Goal: Information Seeking & Learning: Stay updated

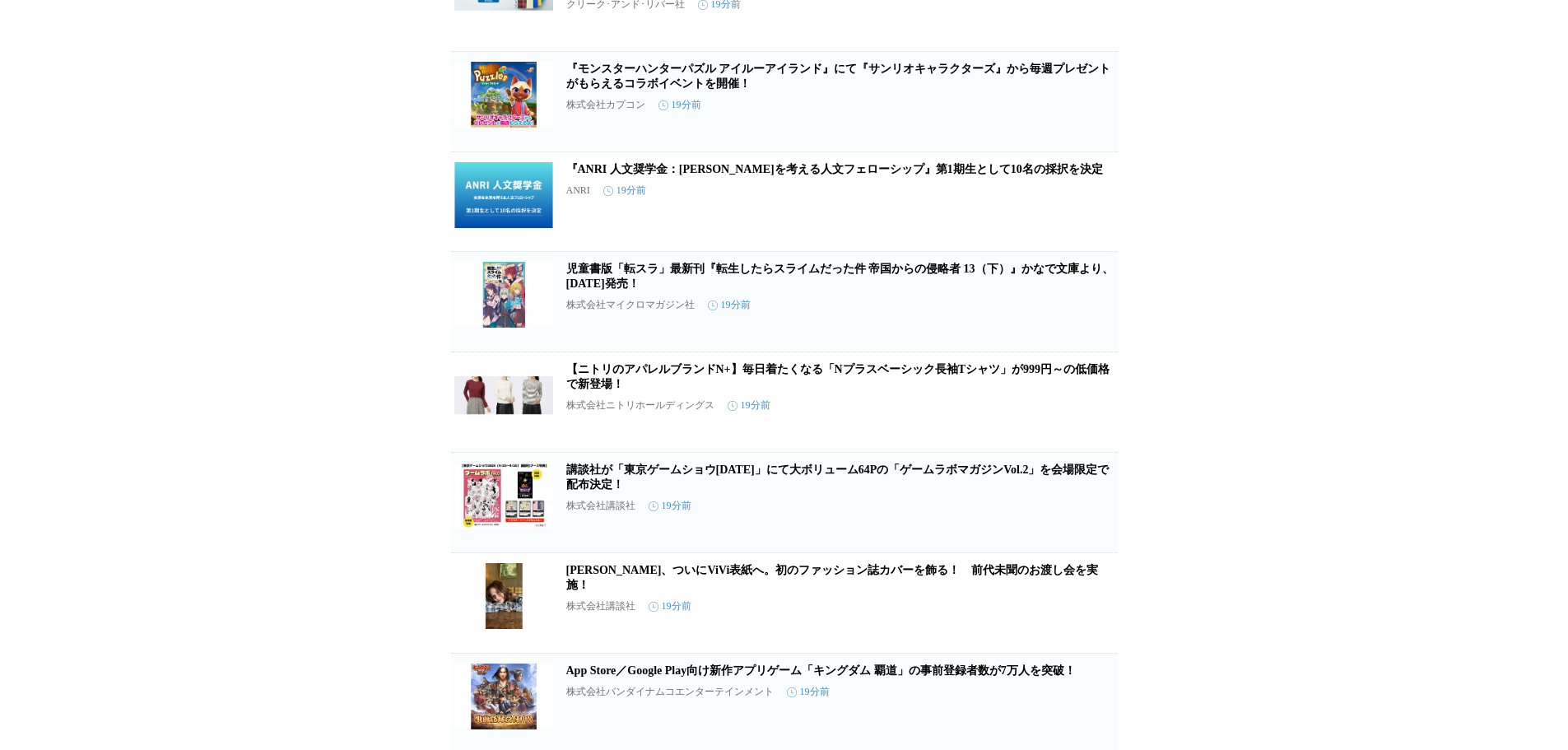
scroll to position [412, 0]
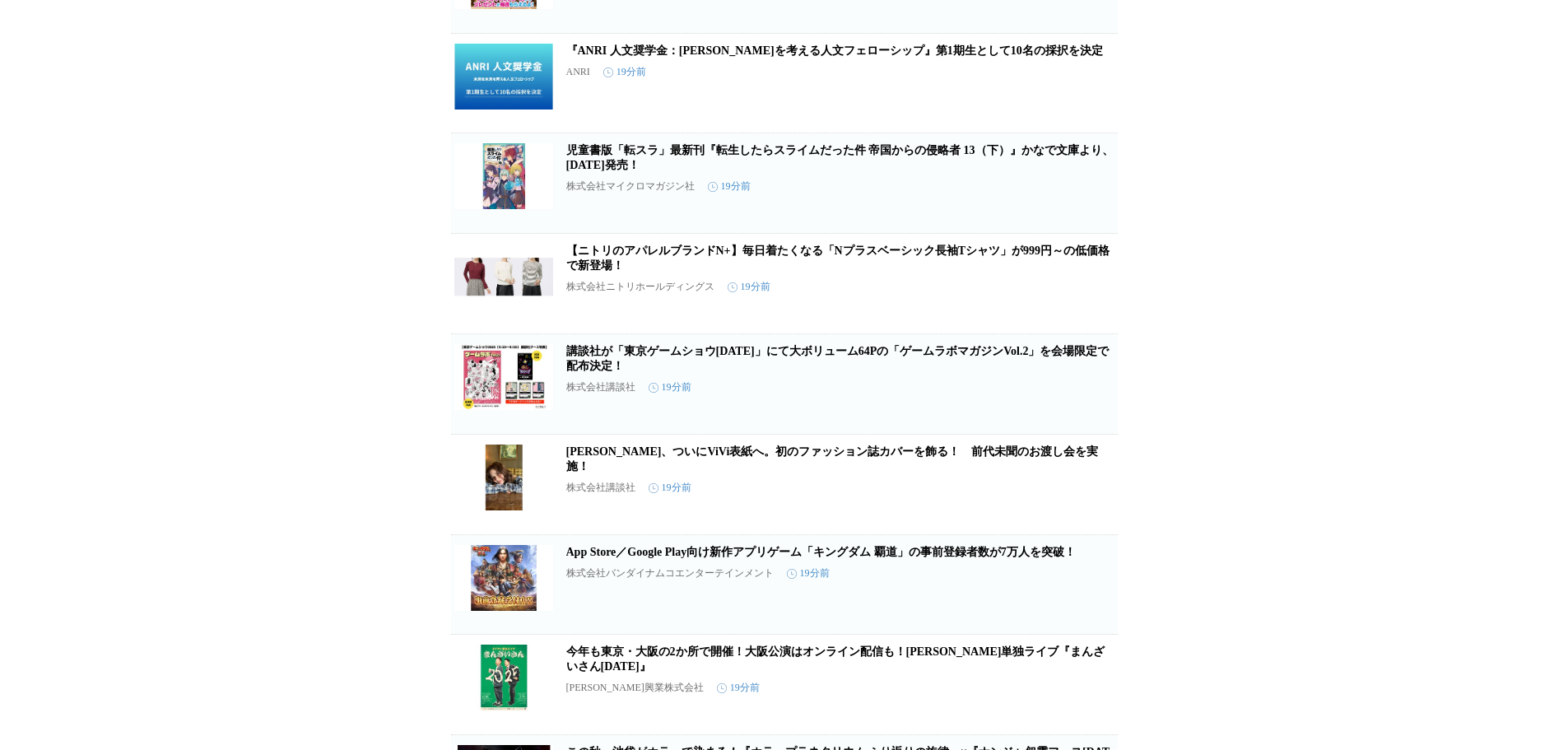
click at [780, 472] on link "[PERSON_NAME]、ついにViVi表紙へ。初のファッション誌カバーを飾る！　前代未聞のお渡し会を実施！" at bounding box center [832, 458] width 533 height 27
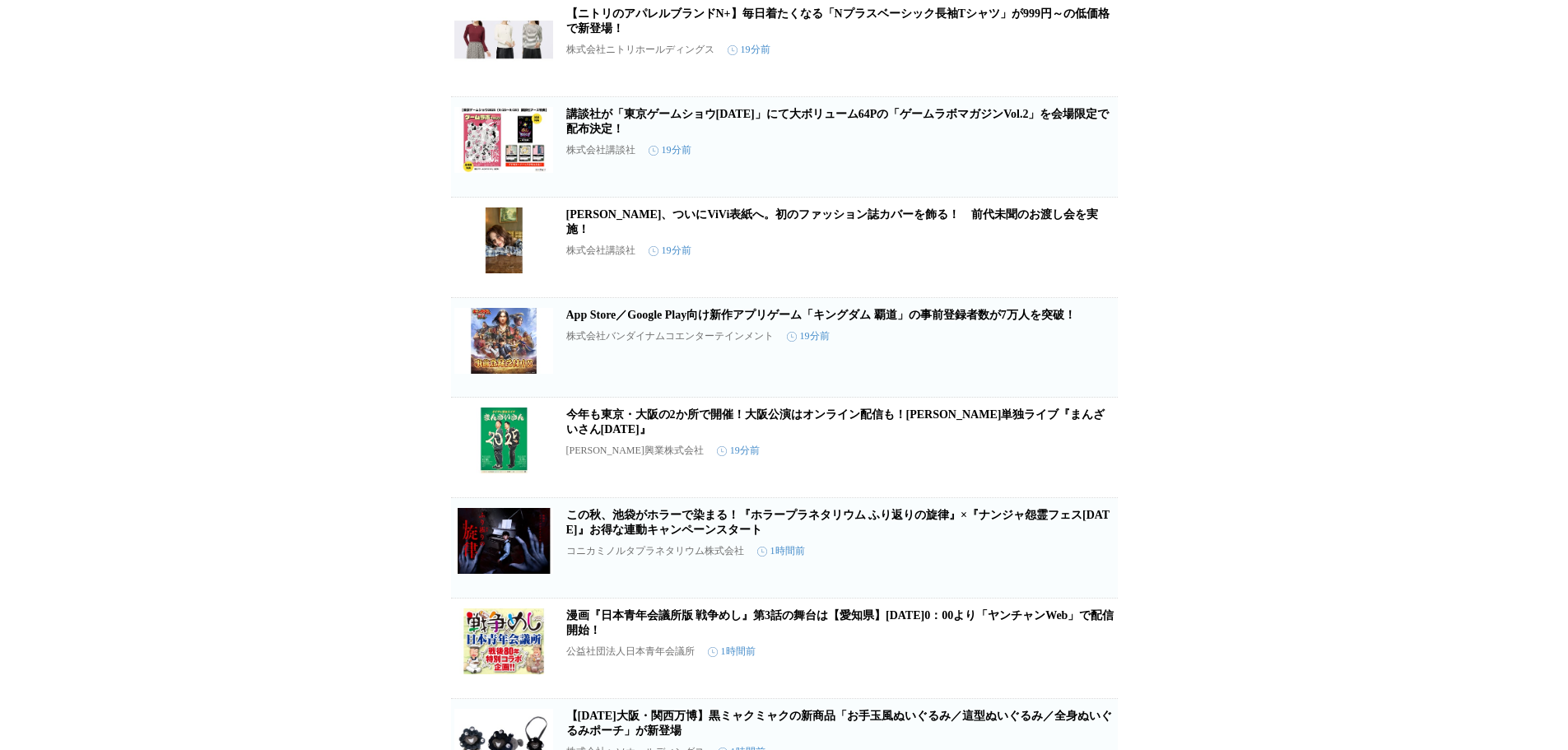
scroll to position [905, 0]
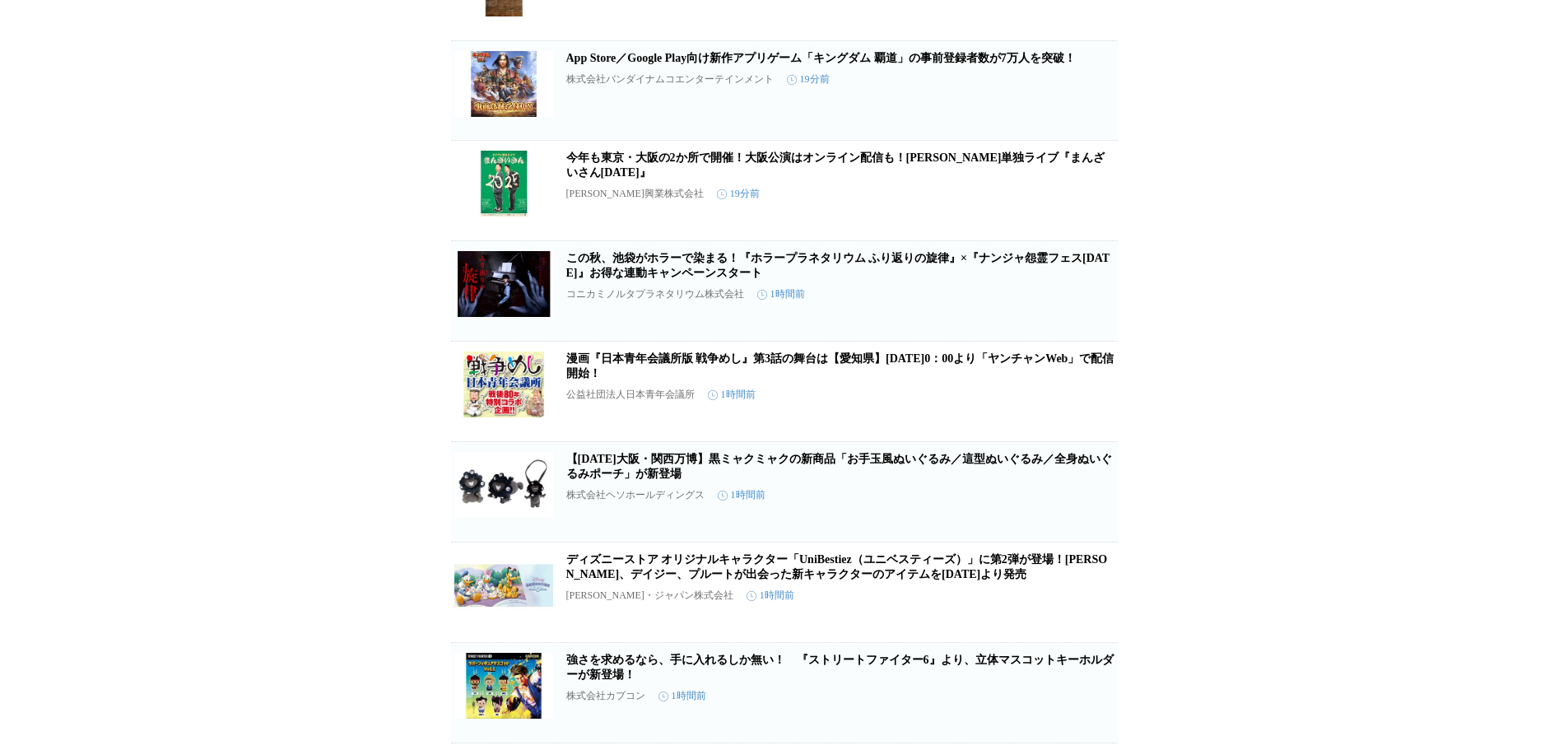
click at [671, 480] on link "【[DATE]大阪・関西万博】黒ミャクミャクの新商品「お手玉風ぬいぐるみ／這型ぬいぐるみ／全身ぬいぐるみポーチ」が新登場" at bounding box center [838, 466] width 546 height 27
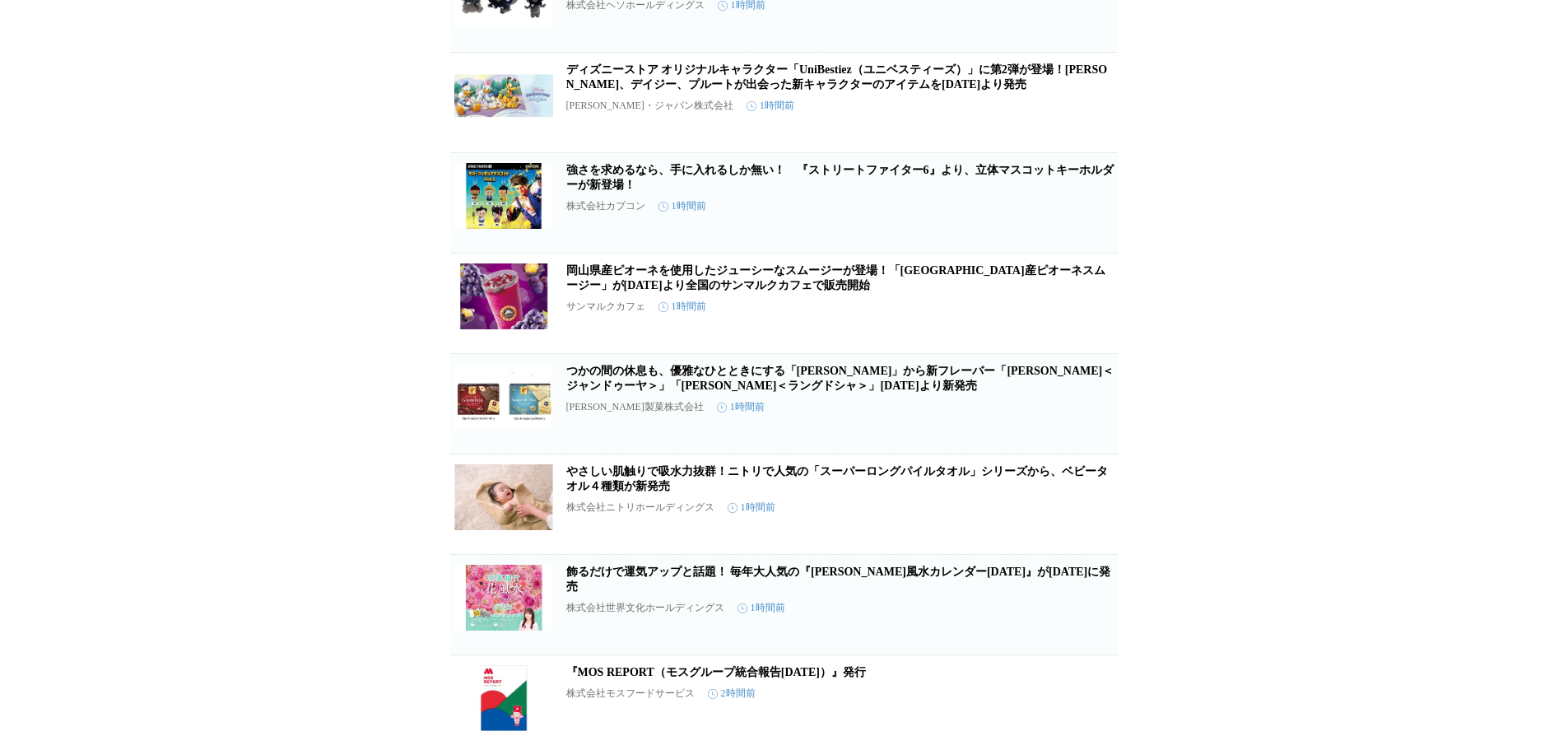
scroll to position [1410, 0]
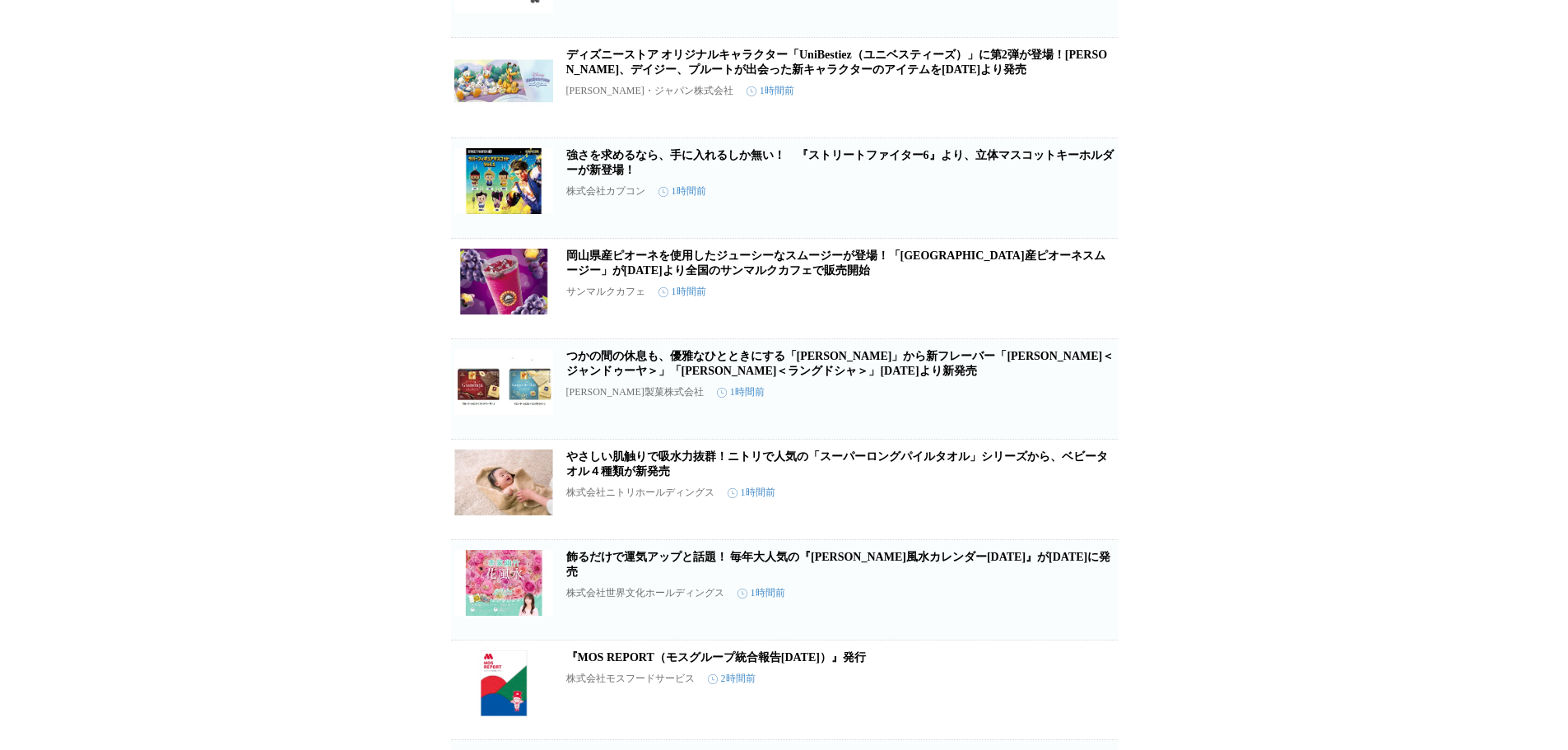
click at [743, 277] on link "[GEOGRAPHIC_DATA]産ピオーネを使用したジューシーなスムージーが登場！「[GEOGRAPHIC_DATA]産ピオーネスムージー」が[DATE]よ…" at bounding box center [835, 263] width 539 height 27
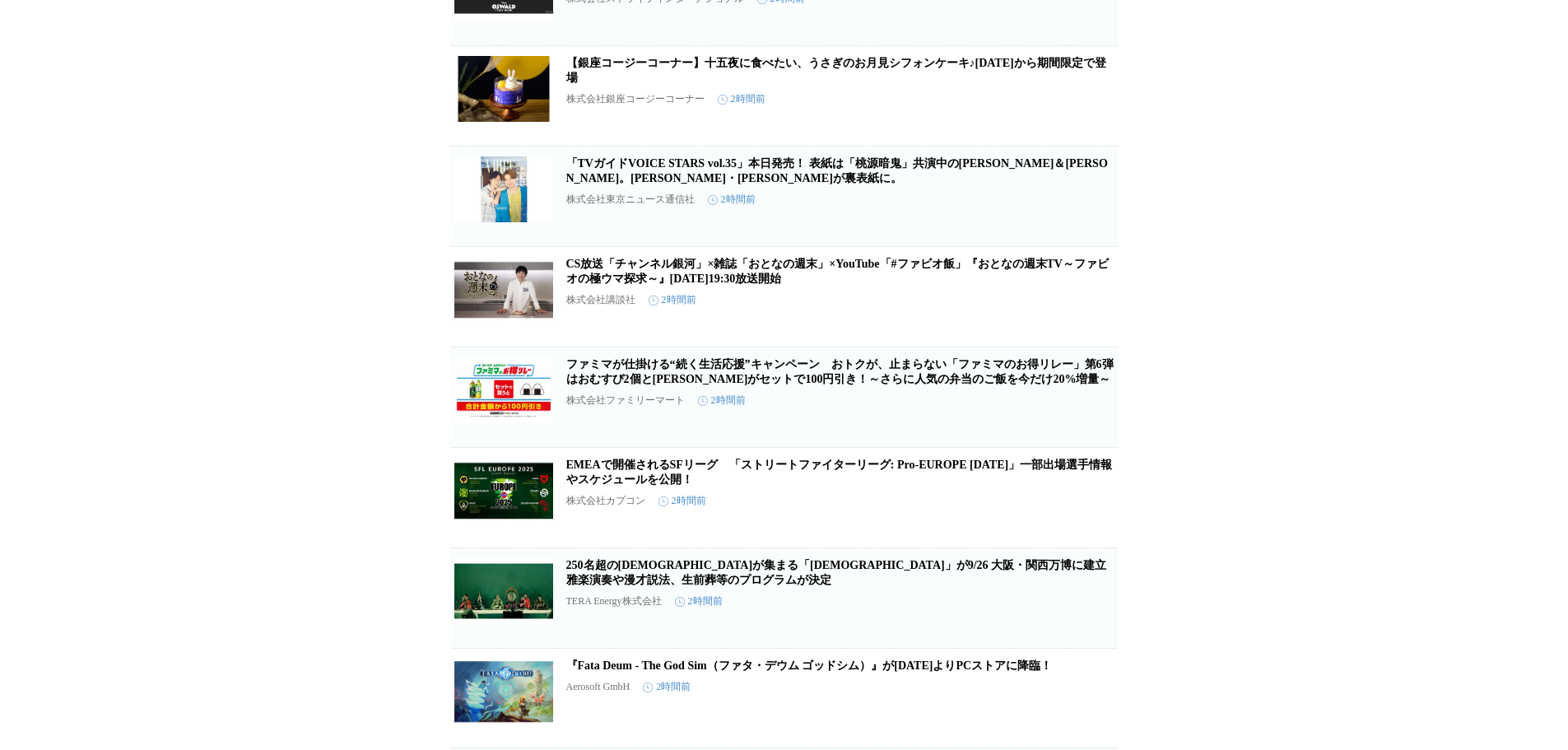
scroll to position [2635, 0]
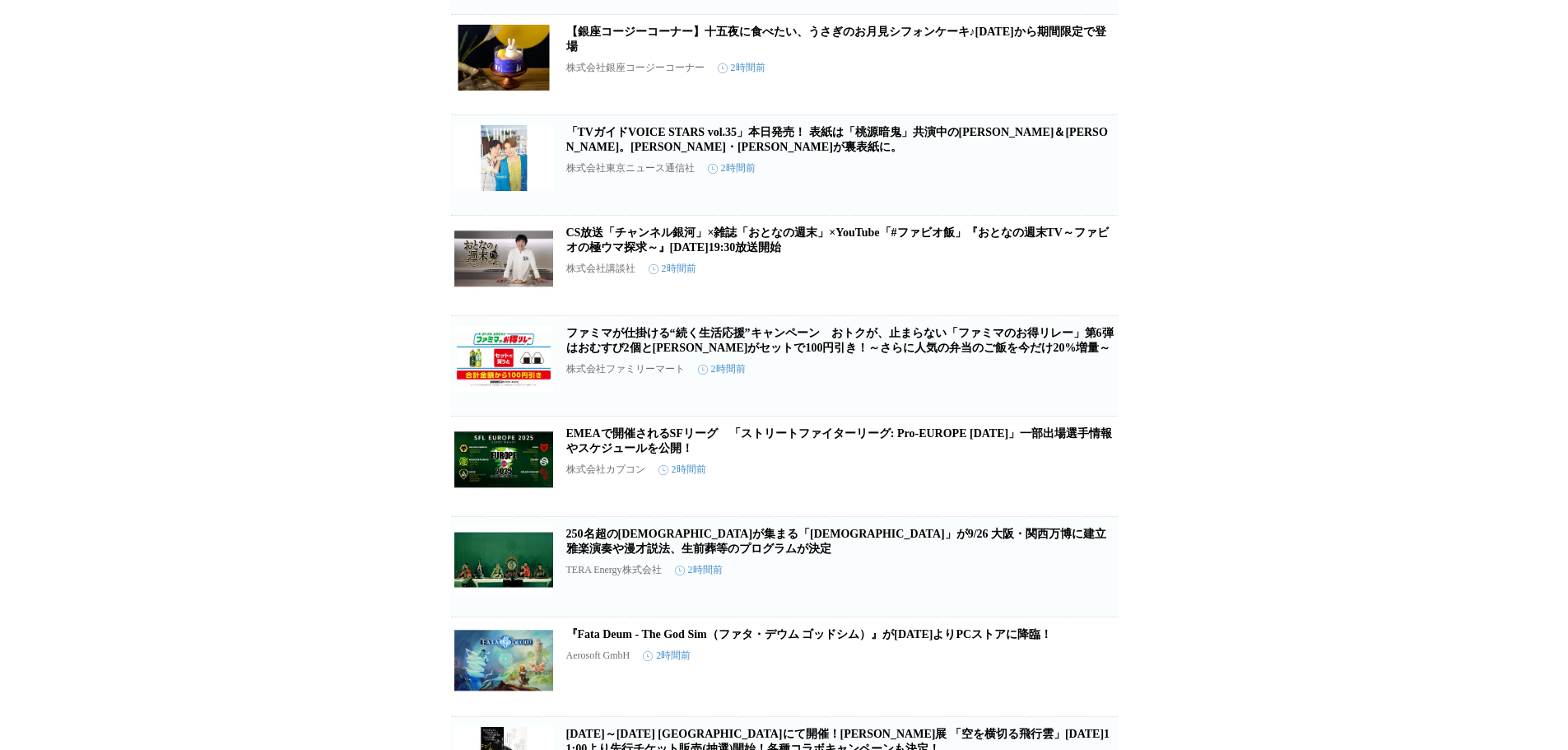
click at [646, 53] on link "【銀座コージーコーナー】十五夜に食べたい、うさぎのお月見シフォンケーキ♪[DATE]から期間限定で登場" at bounding box center [836, 39] width 540 height 27
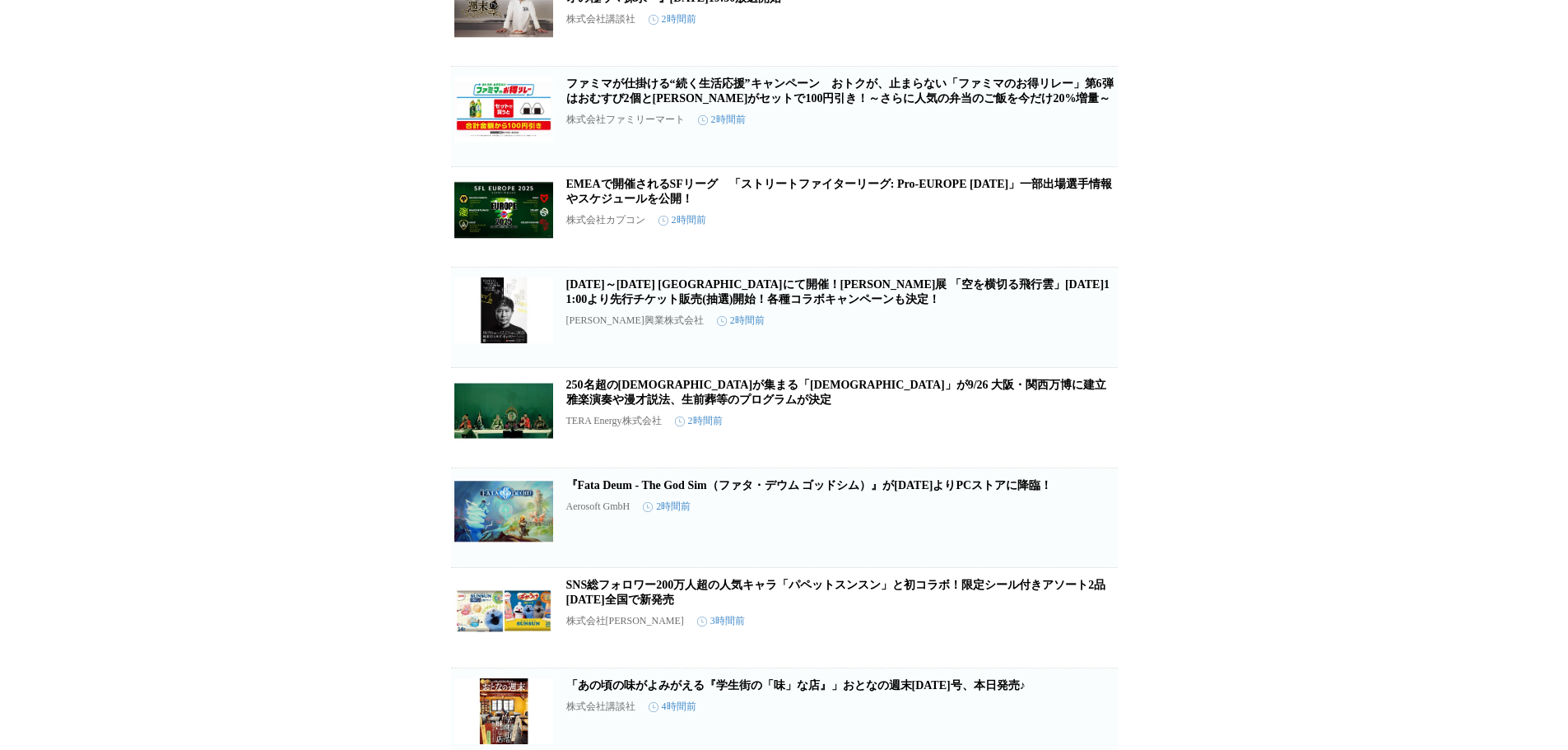
scroll to position [2593, 0]
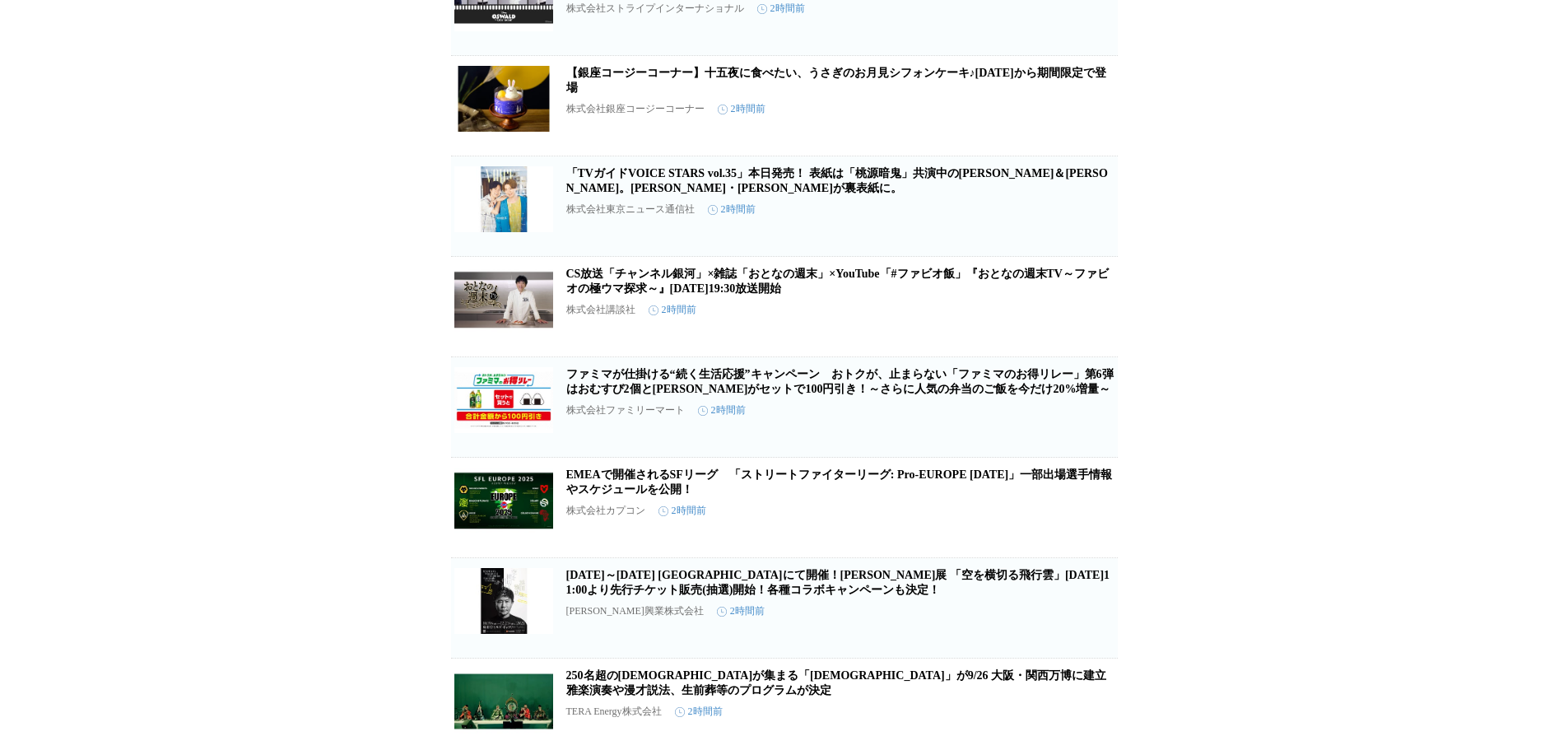
click at [811, 195] on link "「TVガイドVOICE STARS vol.35」本日発売！ 表紙は「桃源暗鬼」共演中の[PERSON_NAME]＆[PERSON_NAME]。[PERSON…" at bounding box center [837, 180] width 541 height 27
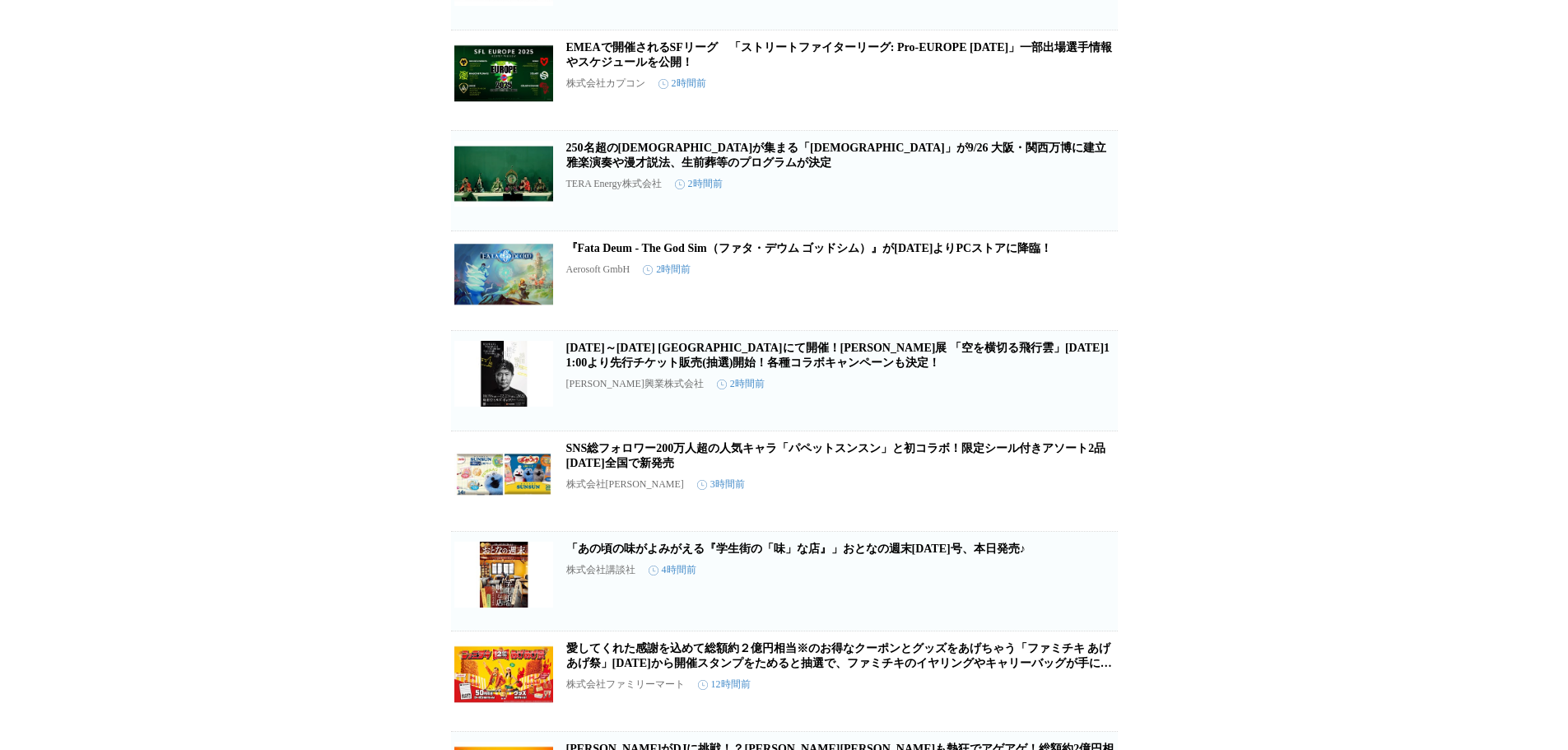
scroll to position [3152, 0]
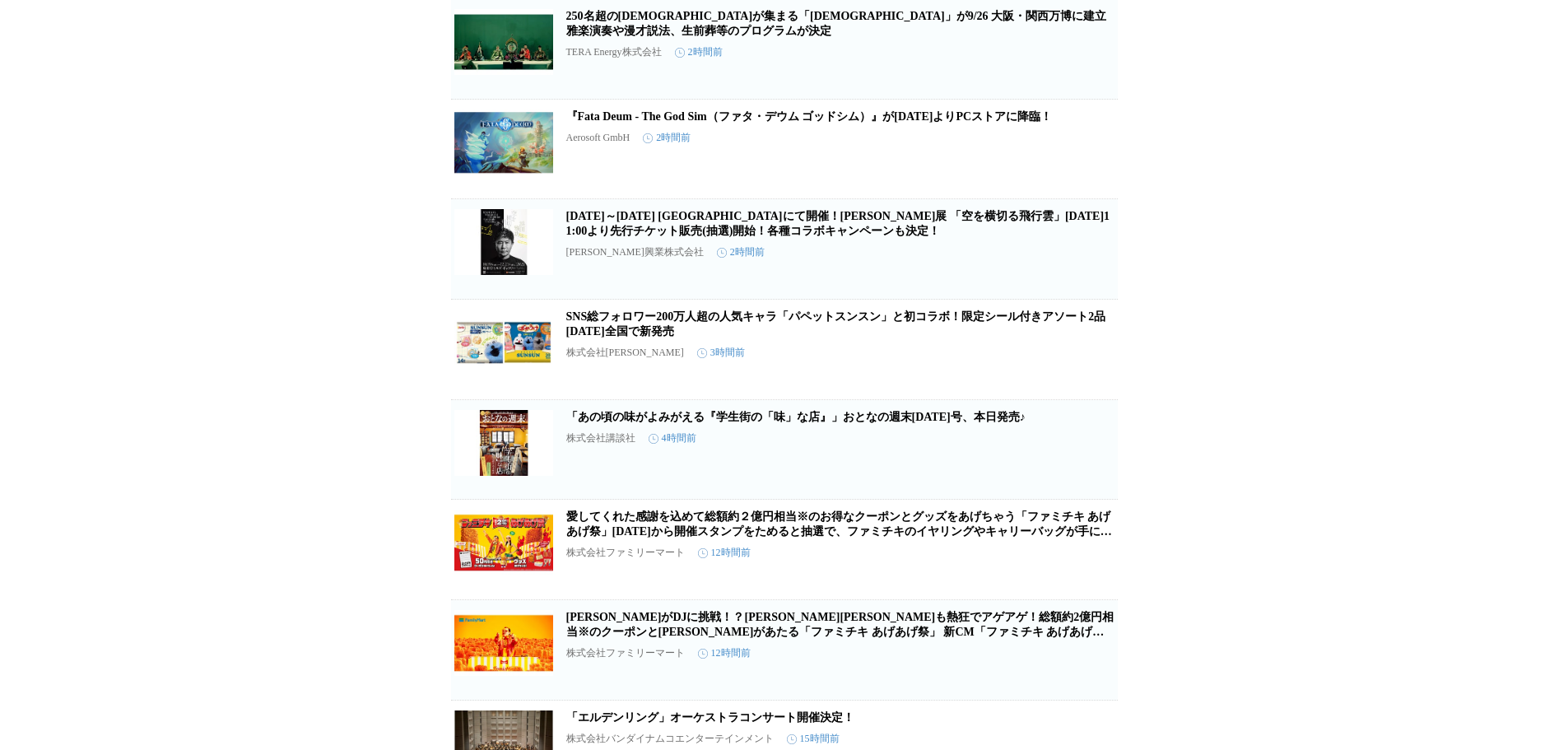
click at [667, 337] on link "SNS総フォロワー200万人超の人気キャラ「パペットスンスン」と初コラボ！限定シール付きアソート2品[DATE]全国で新発売" at bounding box center [836, 323] width 540 height 27
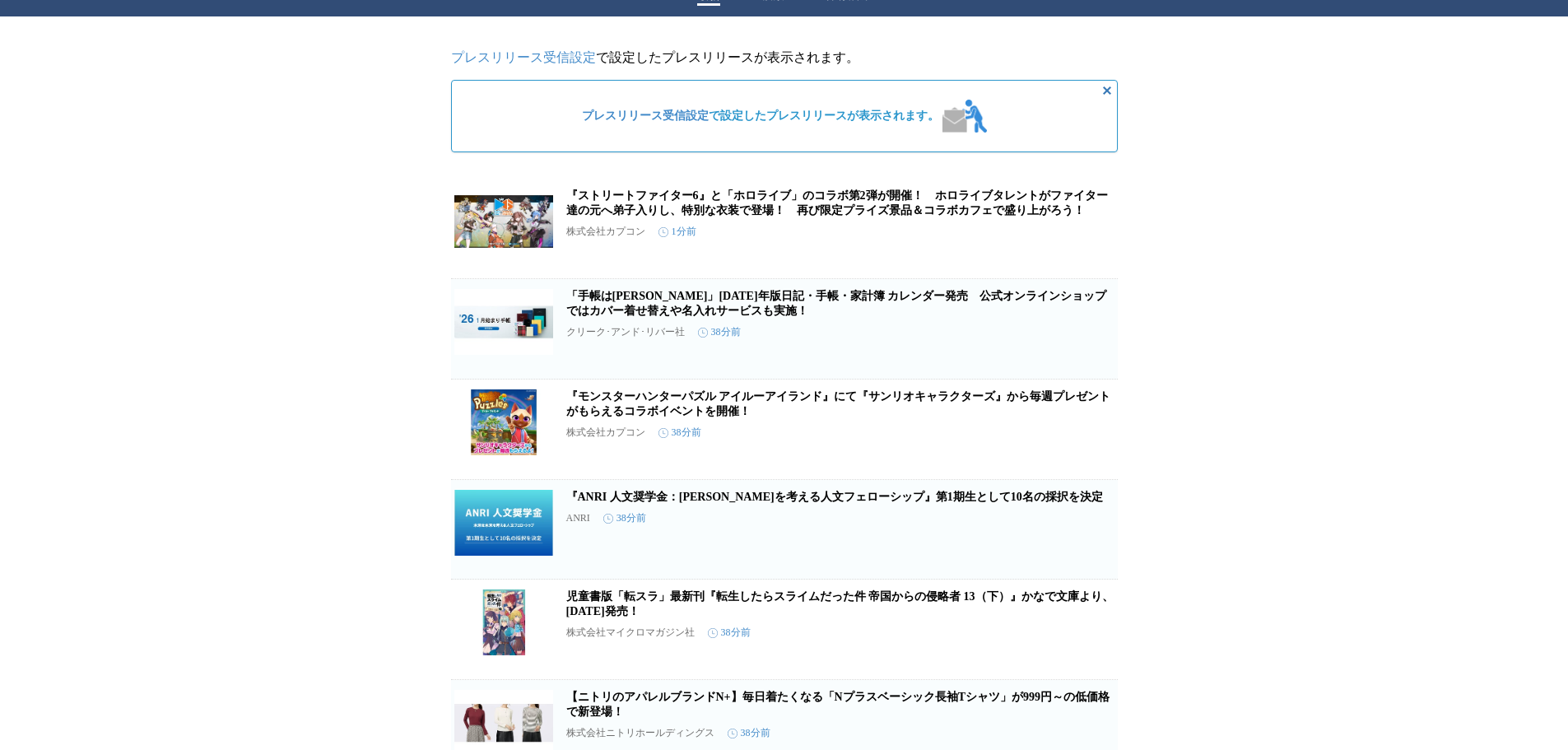
scroll to position [0, 0]
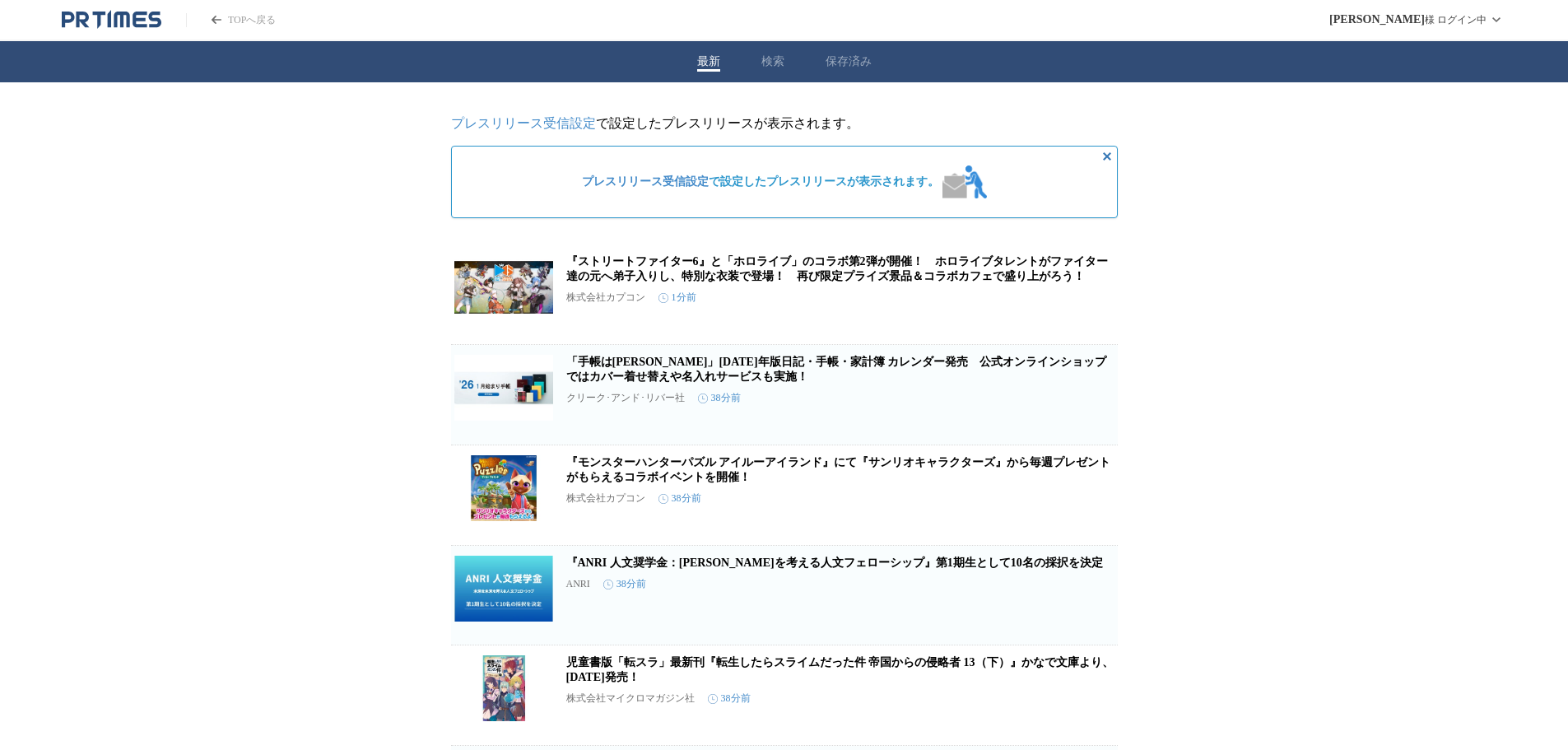
click at [135, 7] on header "TOPへ戻る 大黒 啓一郎 様 ログイン中" at bounding box center [784, 20] width 1568 height 41
click at [131, 14] on icon "PR TIMESのトップページはこちら" at bounding box center [111, 19] width 100 height 20
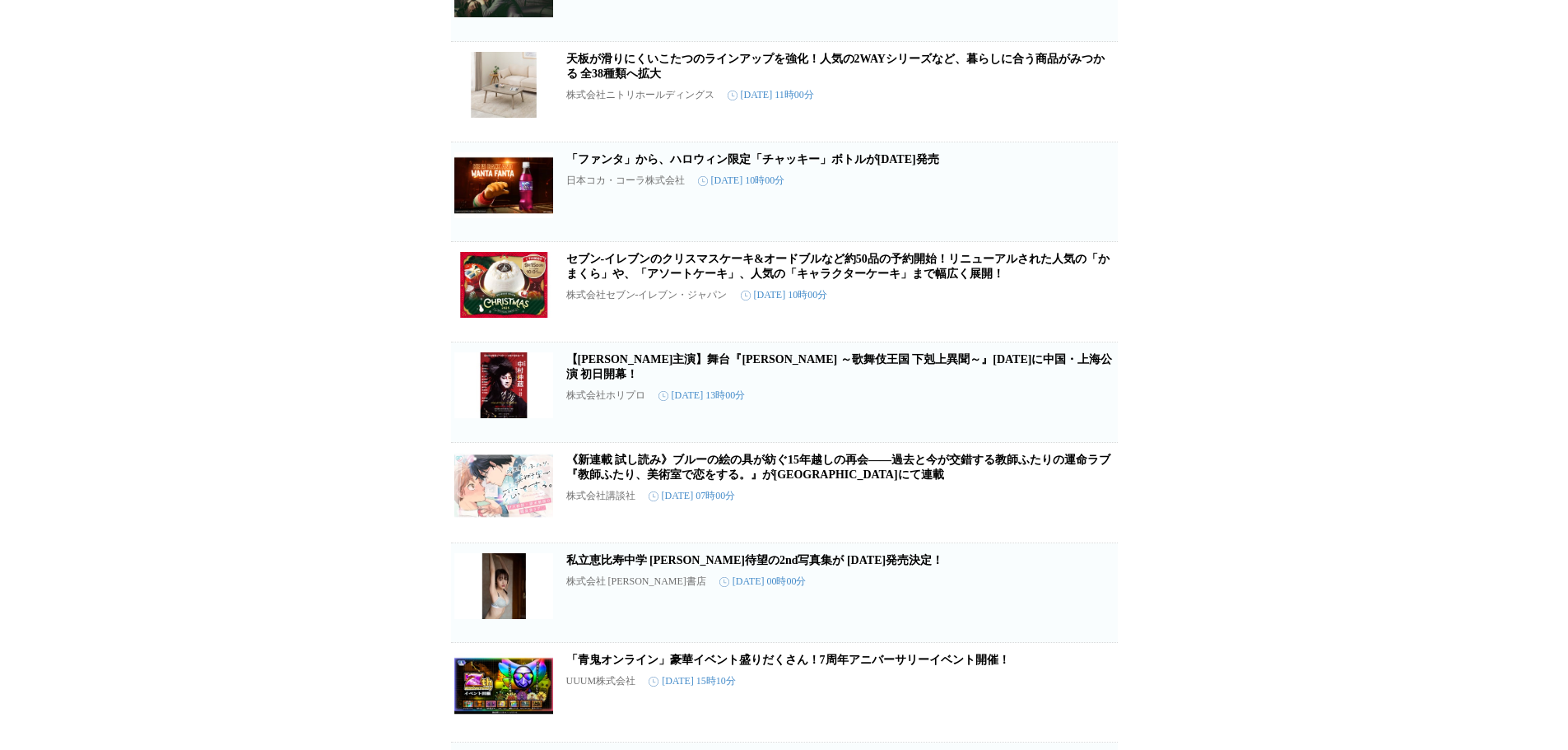
scroll to position [4239, 0]
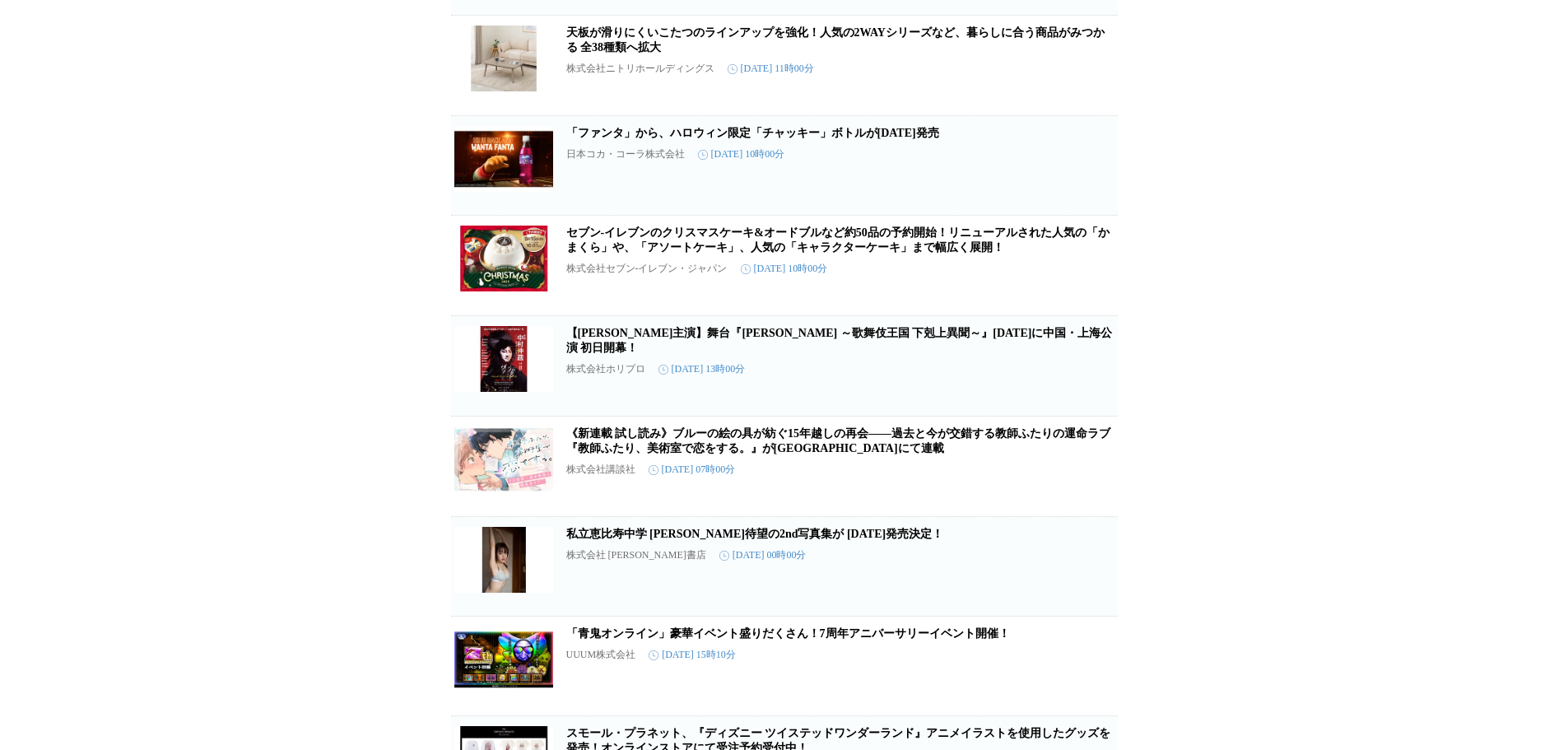
click at [699, 253] on link "セブン‐イレブンのクリスマスケーキ&オードブルなど約50品の予約開始！リニューアルされた人気の「かまくら」や、「アソートケーキ」、人気の「キャラクターケーキ」…" at bounding box center [837, 239] width 543 height 27
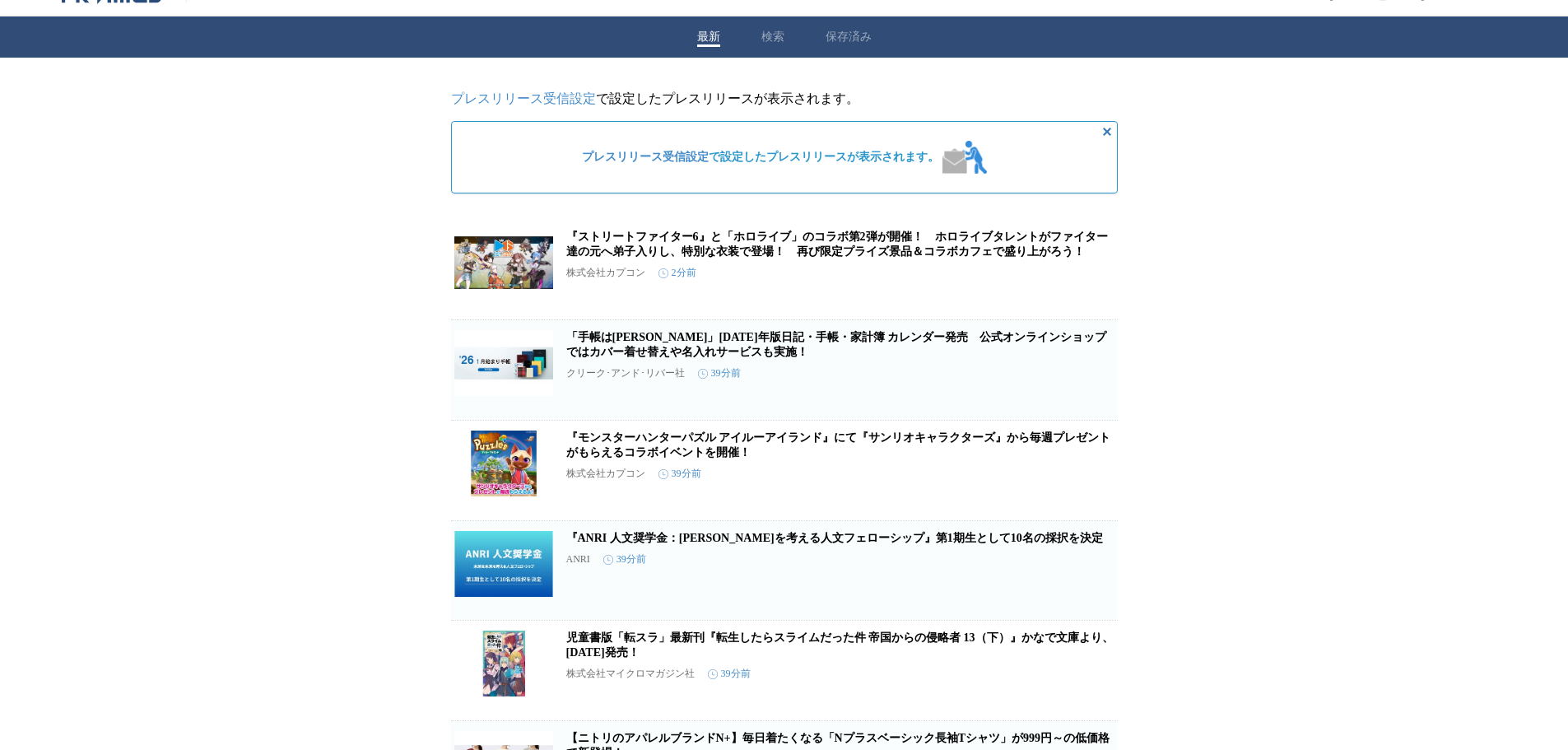
scroll to position [0, 0]
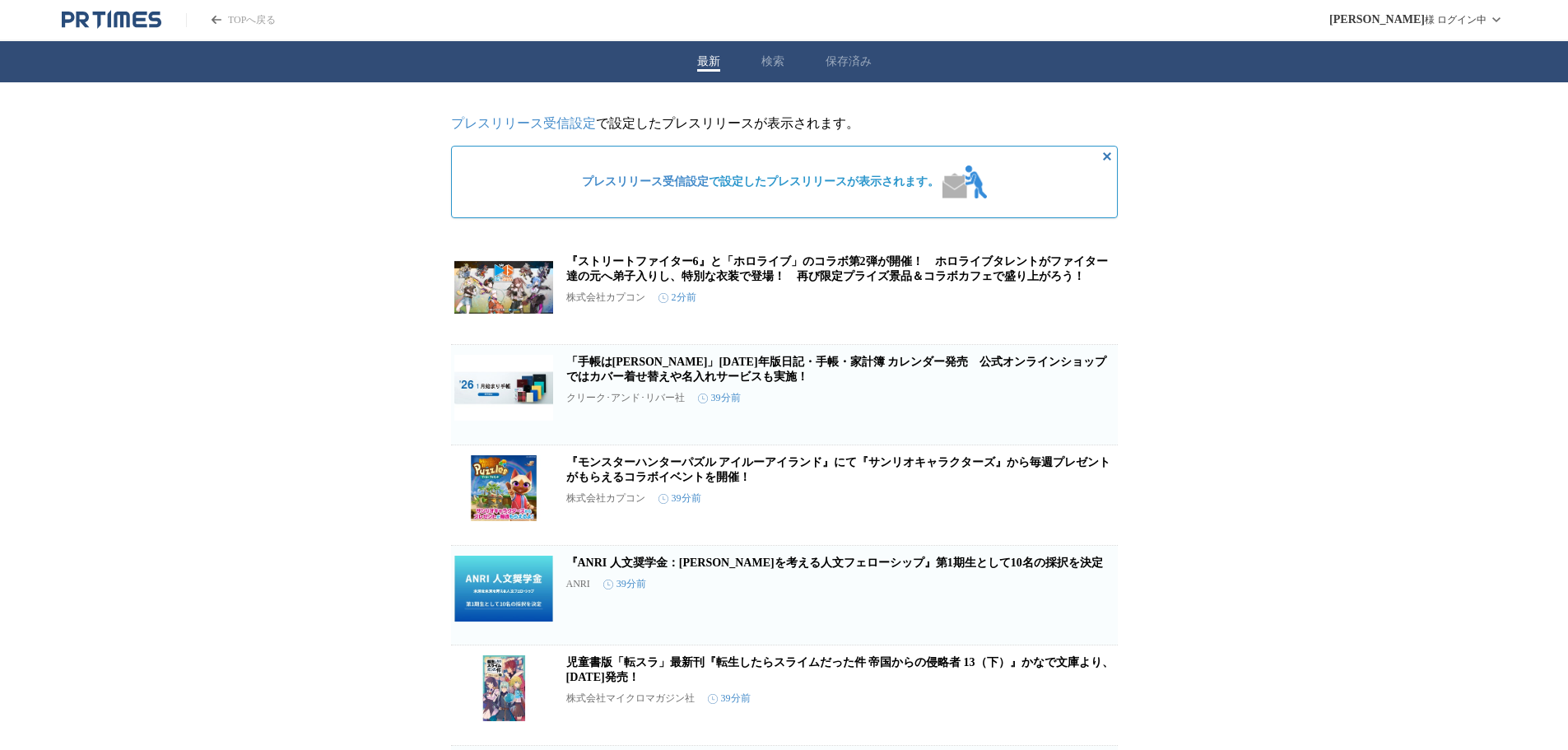
click at [799, 282] on link "『ストリートファイター6』と「ホロライブ」のコラボ第2弾が開催！　ホロライブタレントがファイター達の元へ弟子入りし、特別な衣装で登場！　再び限定プライズ景品＆…" at bounding box center [837, 268] width 541 height 27
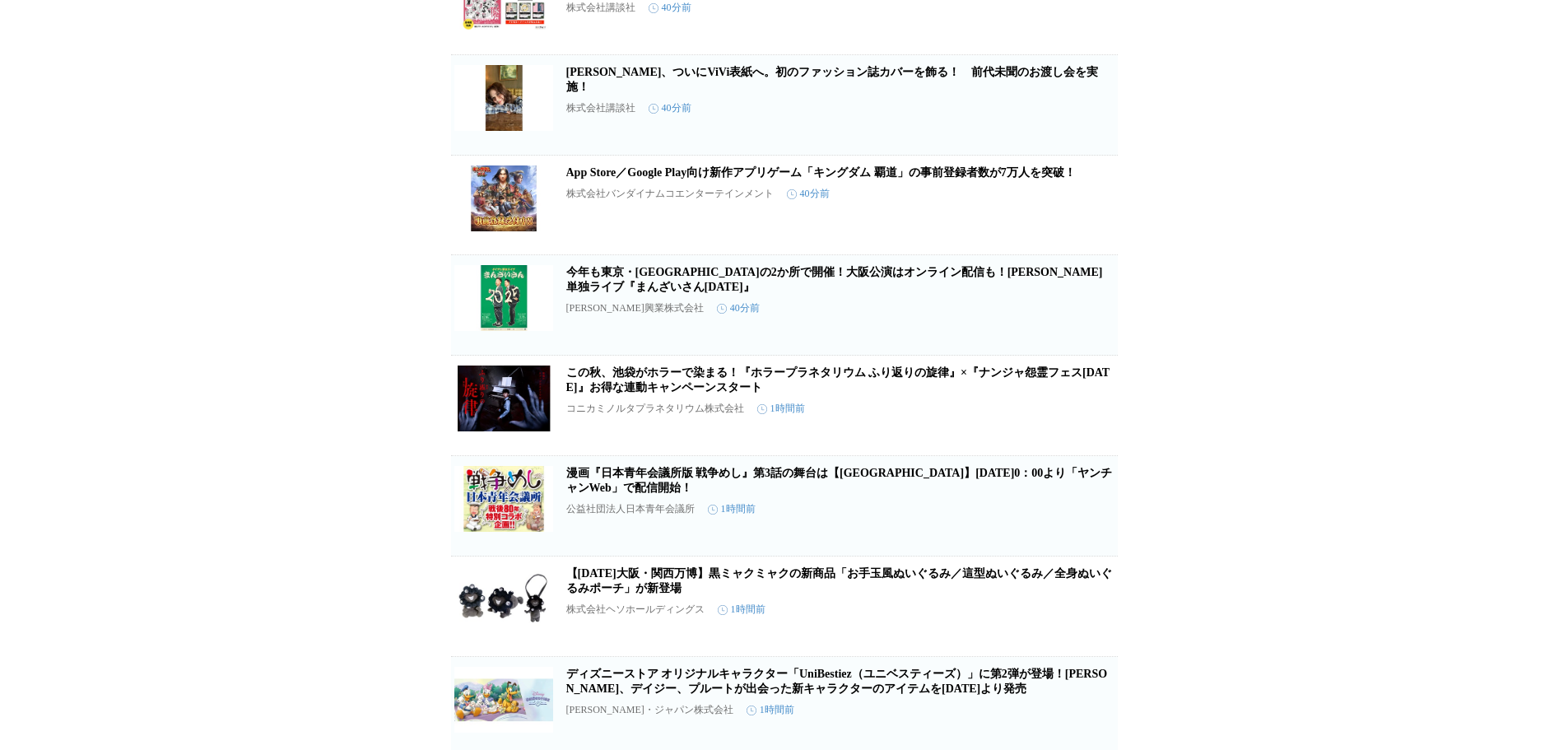
scroll to position [905, 0]
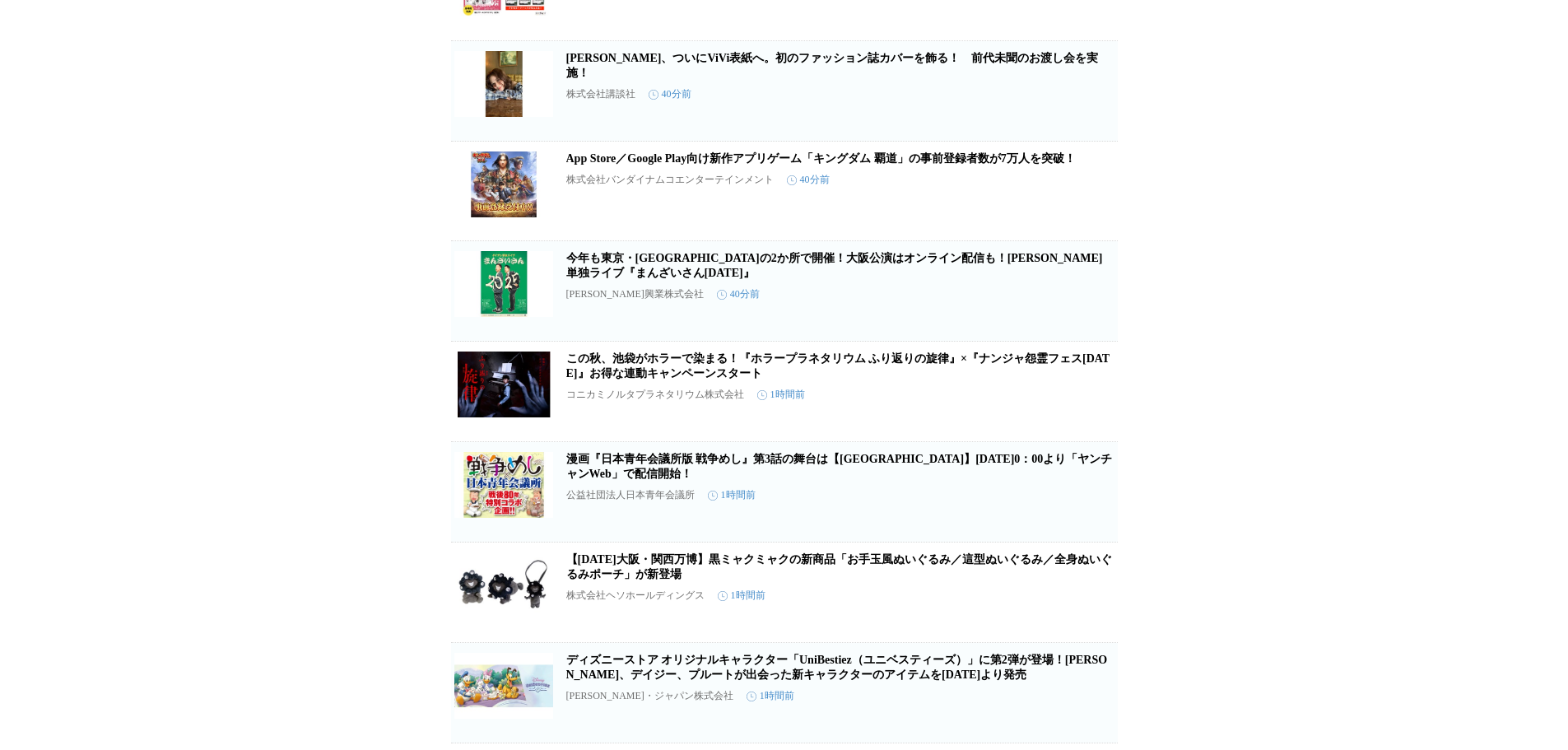
click at [824, 79] on link "[PERSON_NAME]、ついにViVi表紙へ。初のファッション誌カバーを飾る！　前代未聞のお渡し会を実施！" at bounding box center [832, 65] width 533 height 27
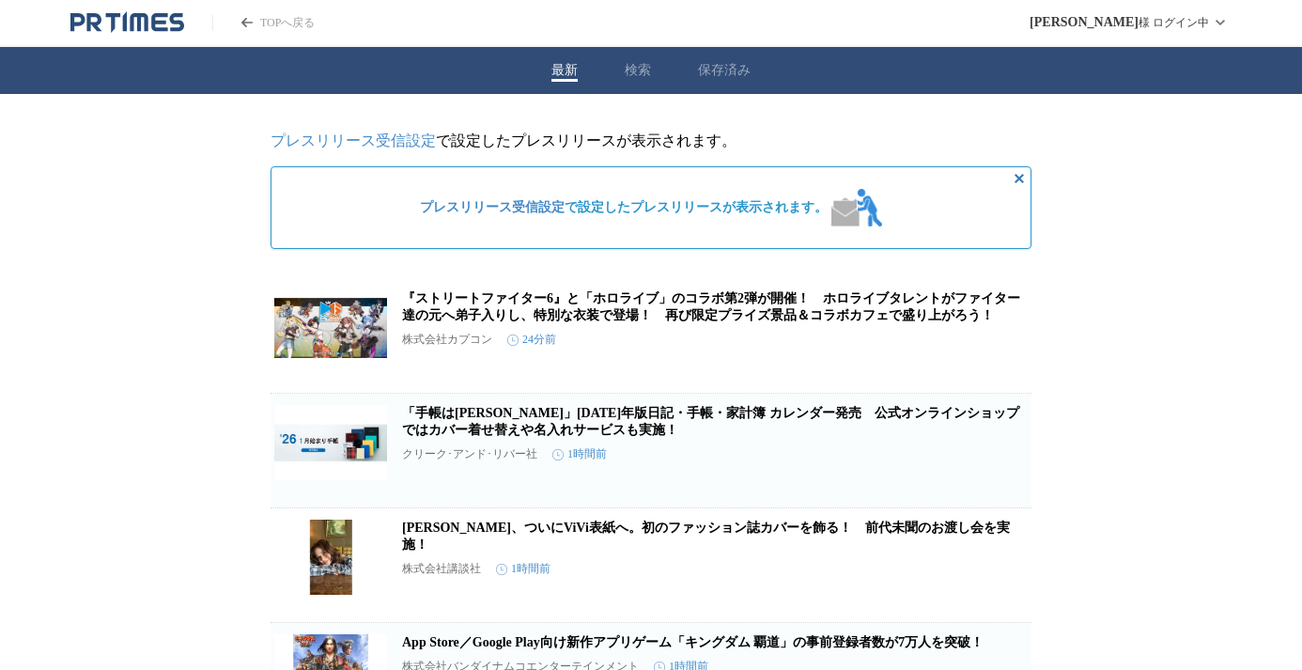
click at [162, 23] on icon "PR TIMESのトップページはこちら" at bounding box center [159, 22] width 16 height 18
